Goal: Download file/media

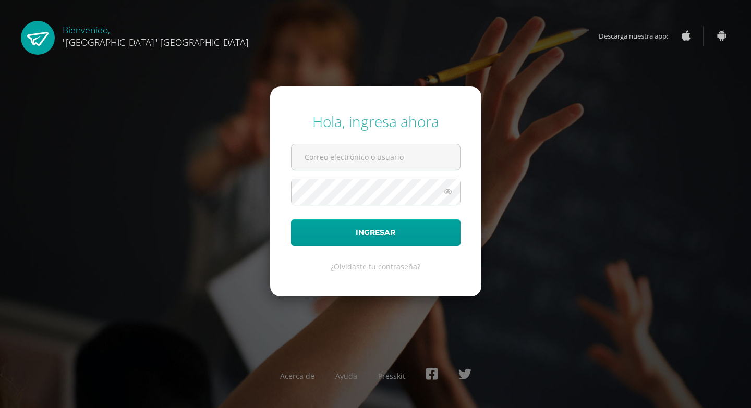
type input "[EMAIL_ADDRESS][DOMAIN_NAME]"
click at [291, 220] on button "Ingresar" at bounding box center [375, 233] width 169 height 27
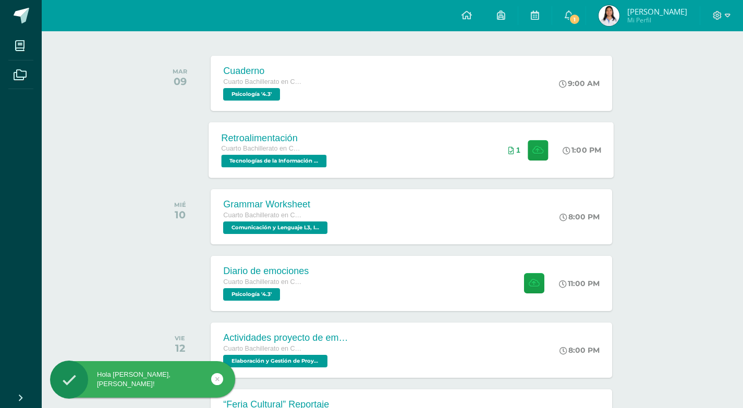
scroll to position [209, 0]
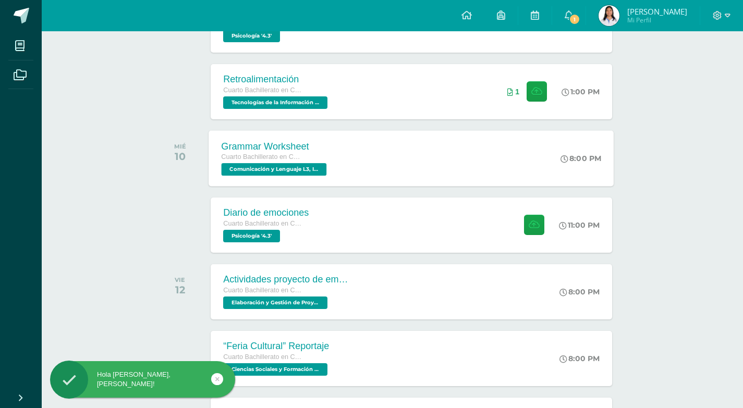
click at [339, 161] on div "Grammar Worksheet Cuarto Bachillerato en Ciencias y Letras Comunicación y Lengu…" at bounding box center [275, 158] width 133 height 56
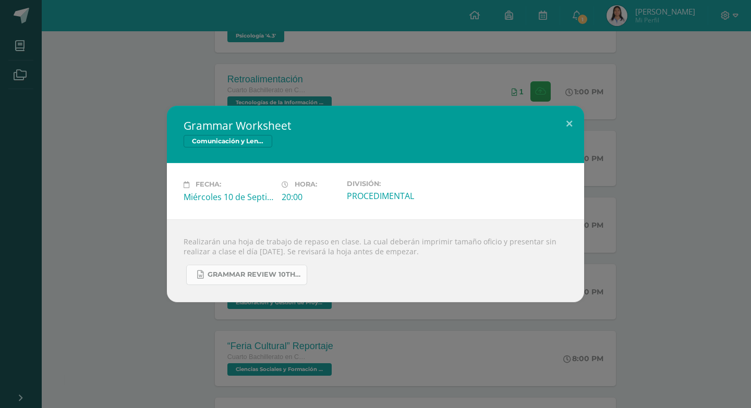
click at [257, 274] on span "Grammar Review 10th grade Unit 3.docx" at bounding box center [255, 275] width 94 height 8
click at [650, 88] on div "Grammar Worksheet Comunicación y Lenguaje L3, Inglés 4 Fecha: Miércoles 10 de S…" at bounding box center [375, 204] width 751 height 408
